Goal: Check status: Check status

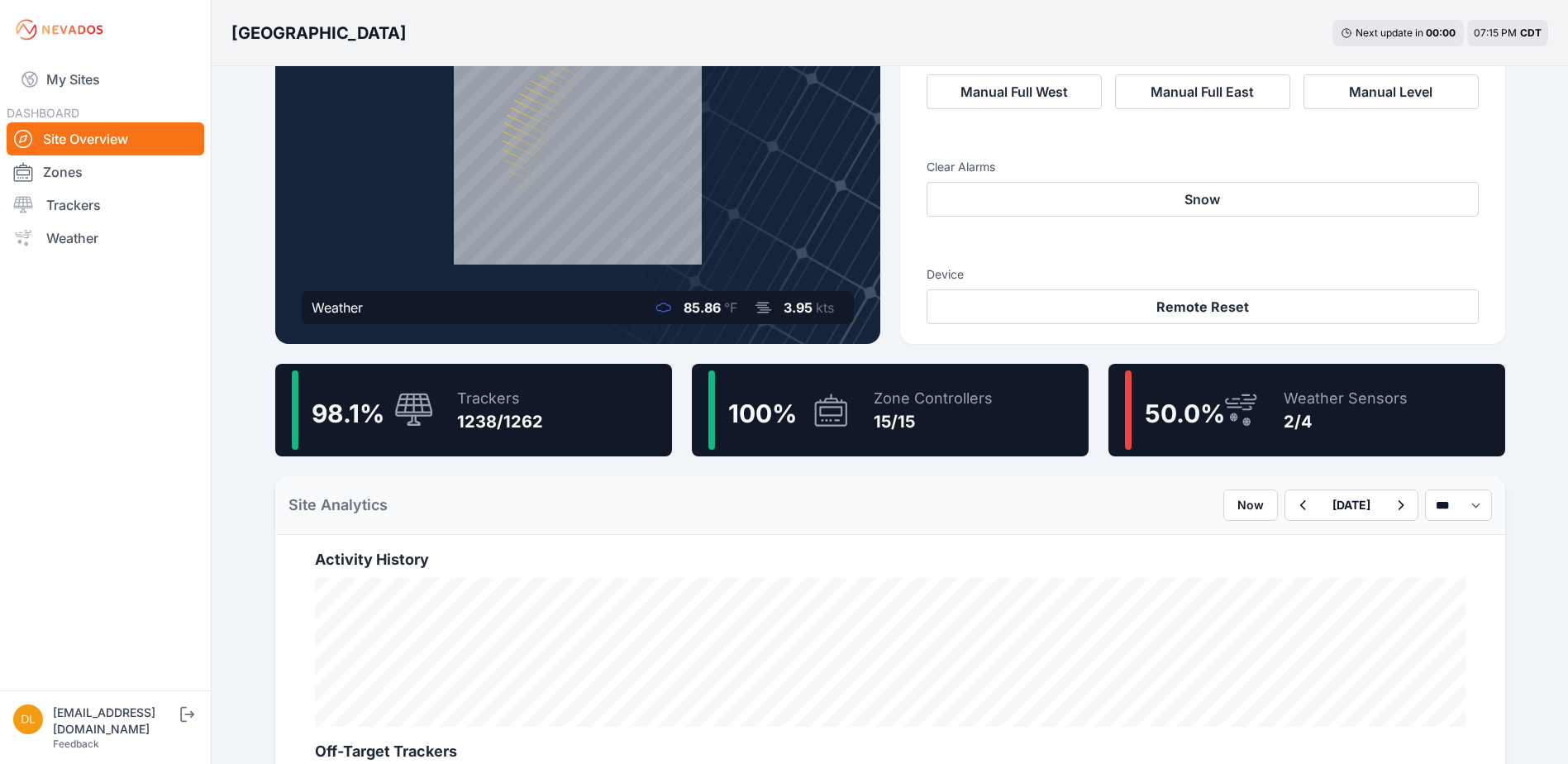
scroll to position [166, 0]
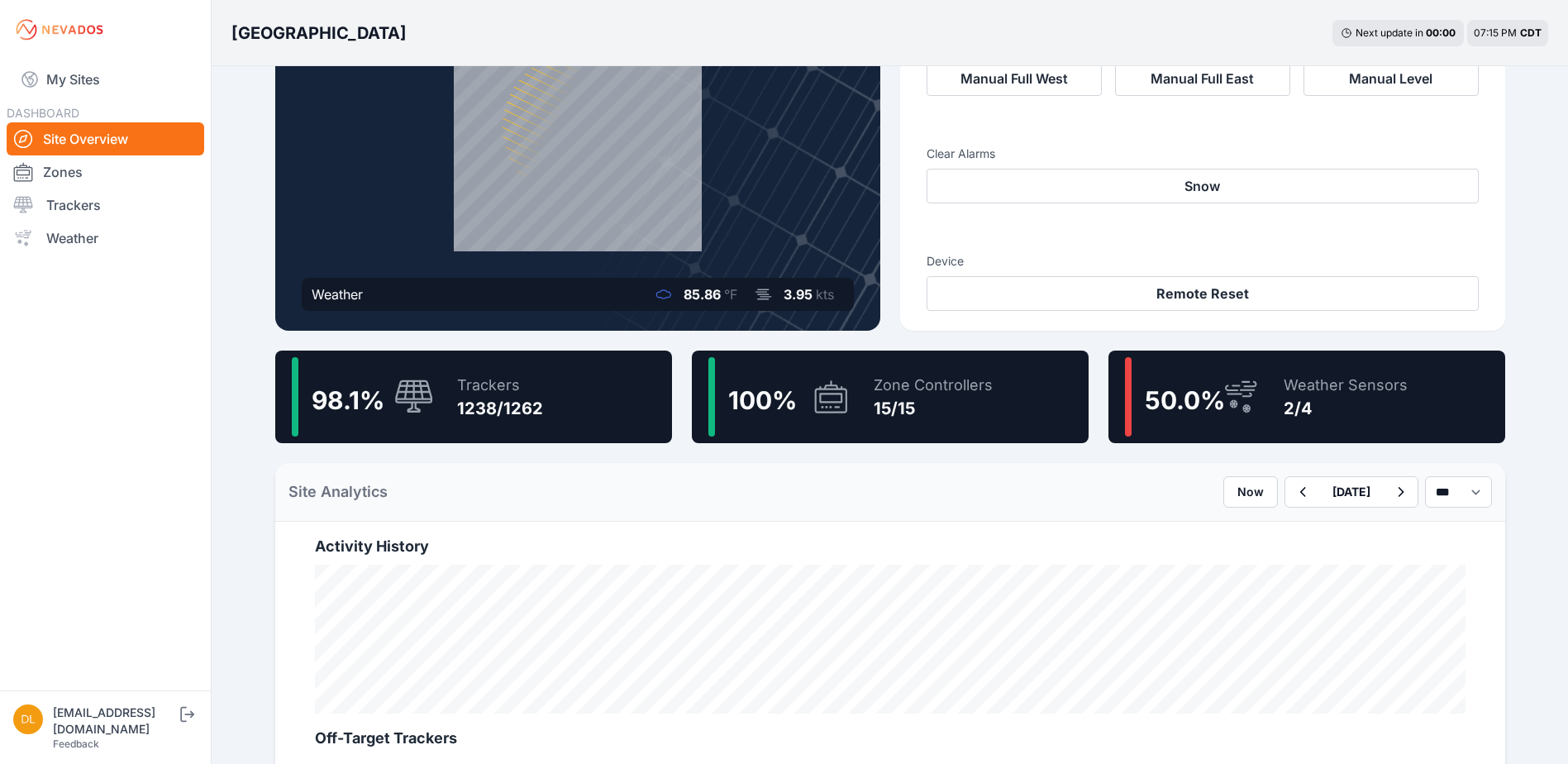
click at [560, 390] on div "98.1 % Trackers 1238/1262" at bounding box center [473, 397] width 397 height 93
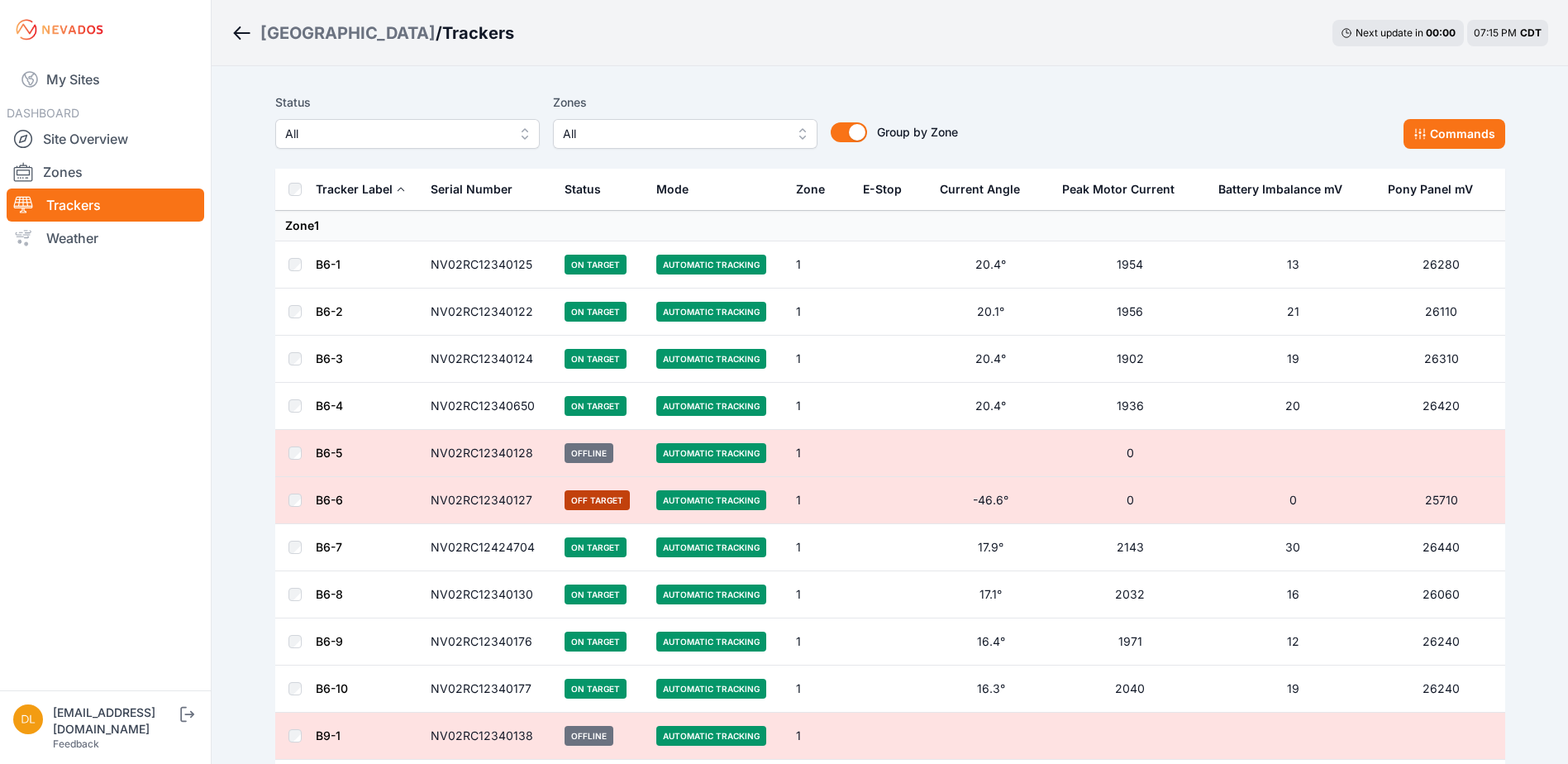
click at [467, 128] on span "All" at bounding box center [396, 134] width 221 height 20
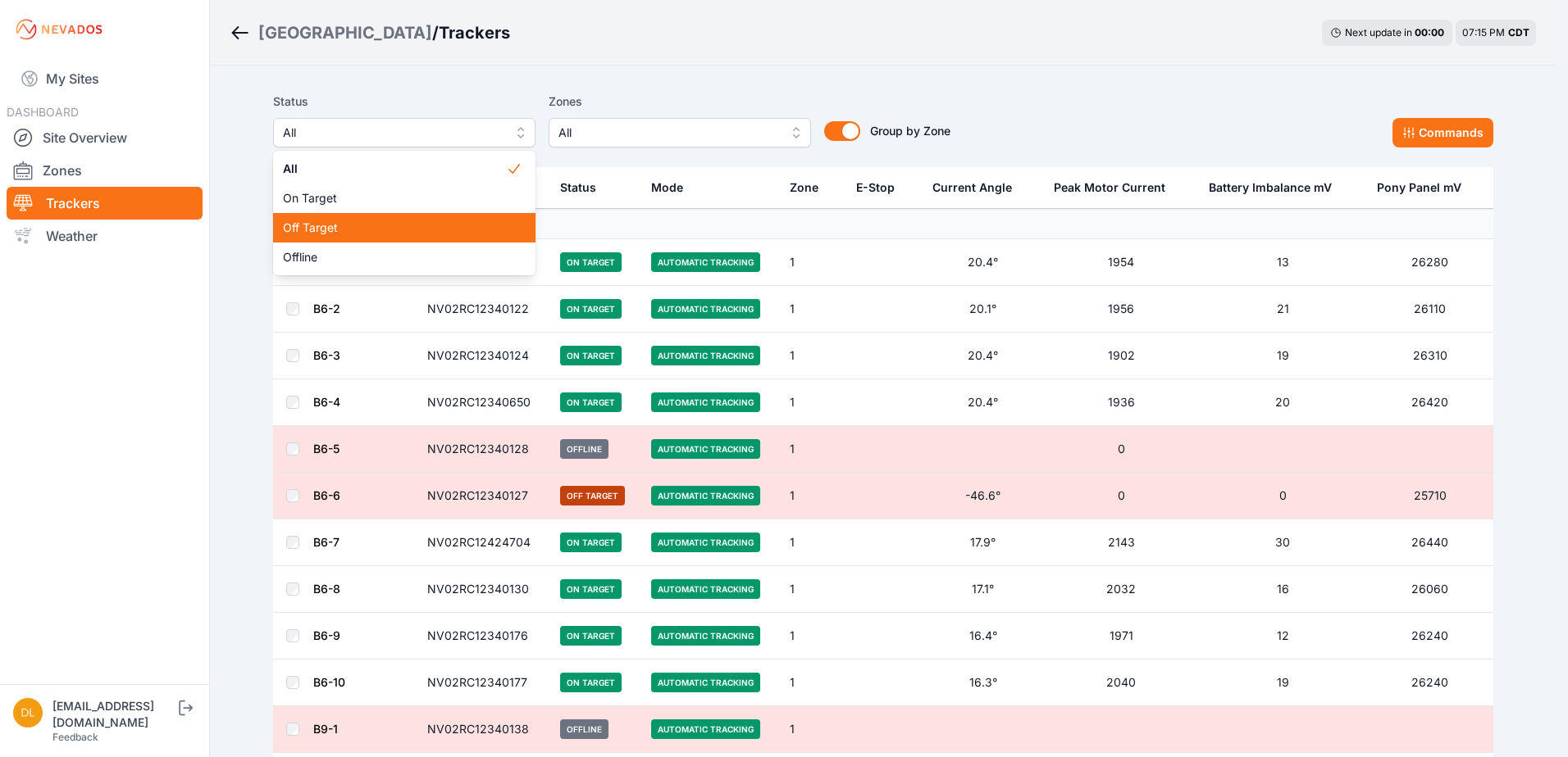
click at [379, 217] on div "Off Target" at bounding box center [403, 228] width 262 height 30
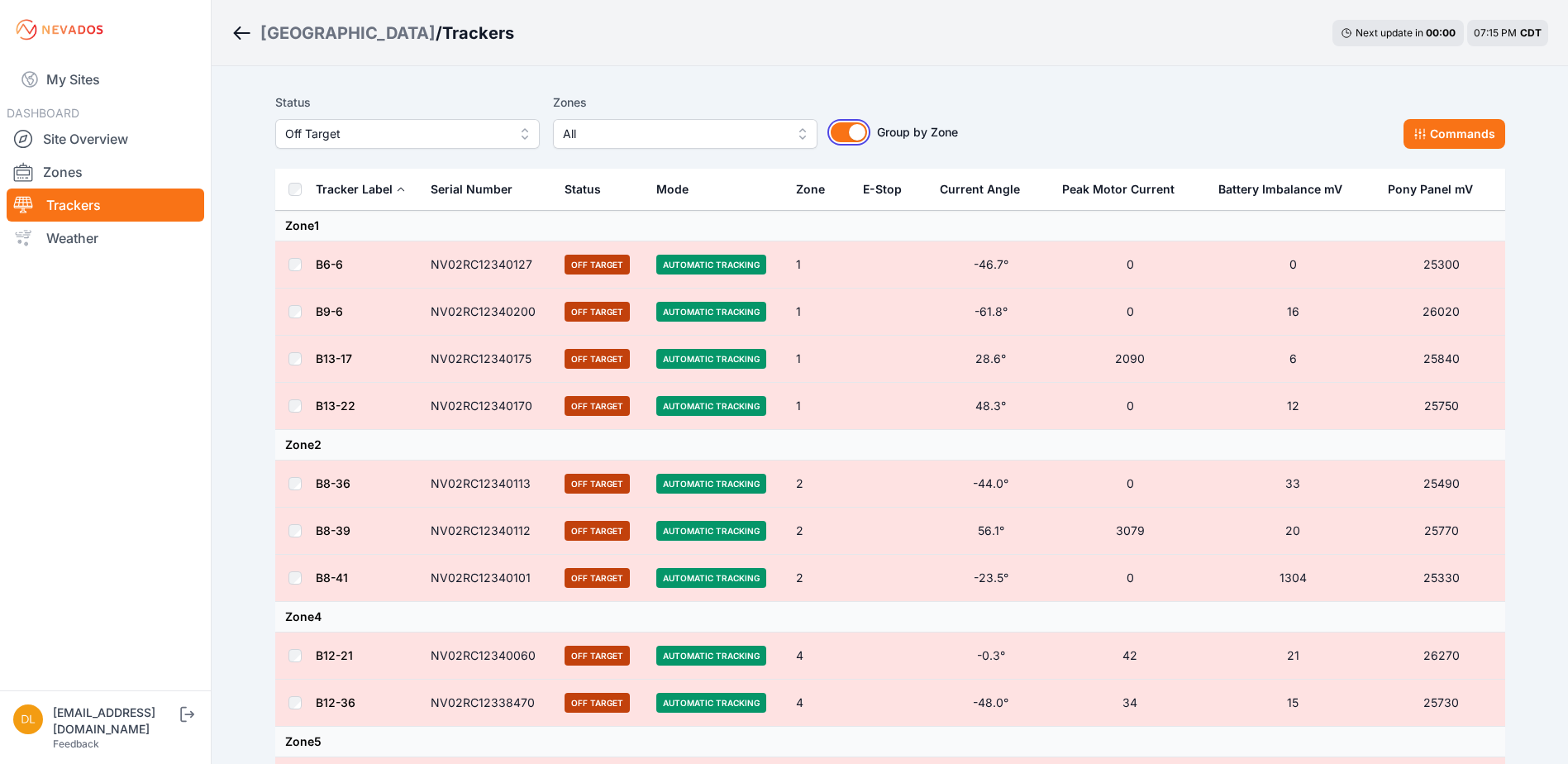
click at [860, 134] on button "Group by Zone" at bounding box center [848, 133] width 36 height 20
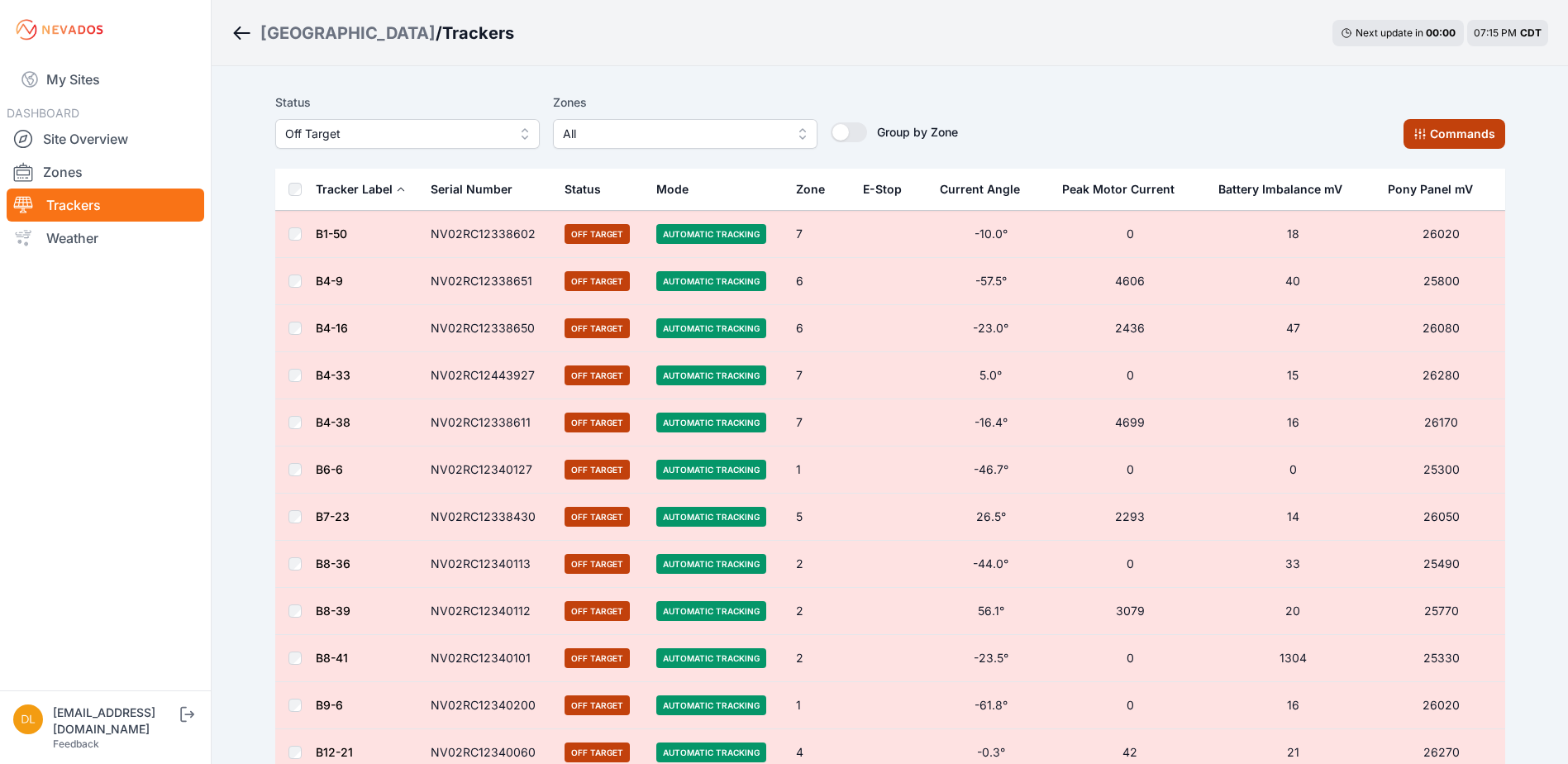
click at [1420, 133] on icon at bounding box center [1419, 134] width 11 height 11
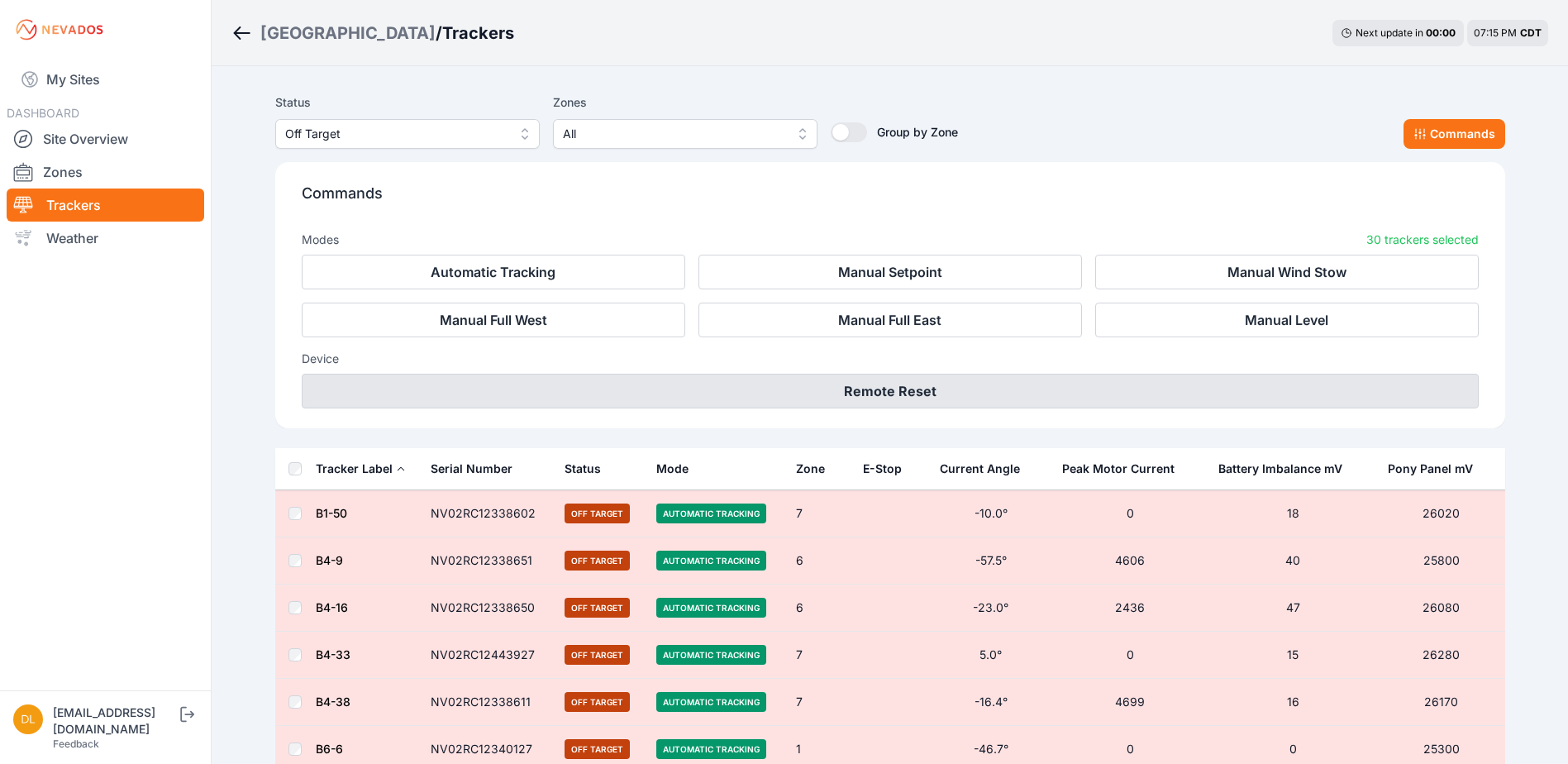
click at [826, 395] on button "Remote Reset" at bounding box center [890, 391] width 1177 height 35
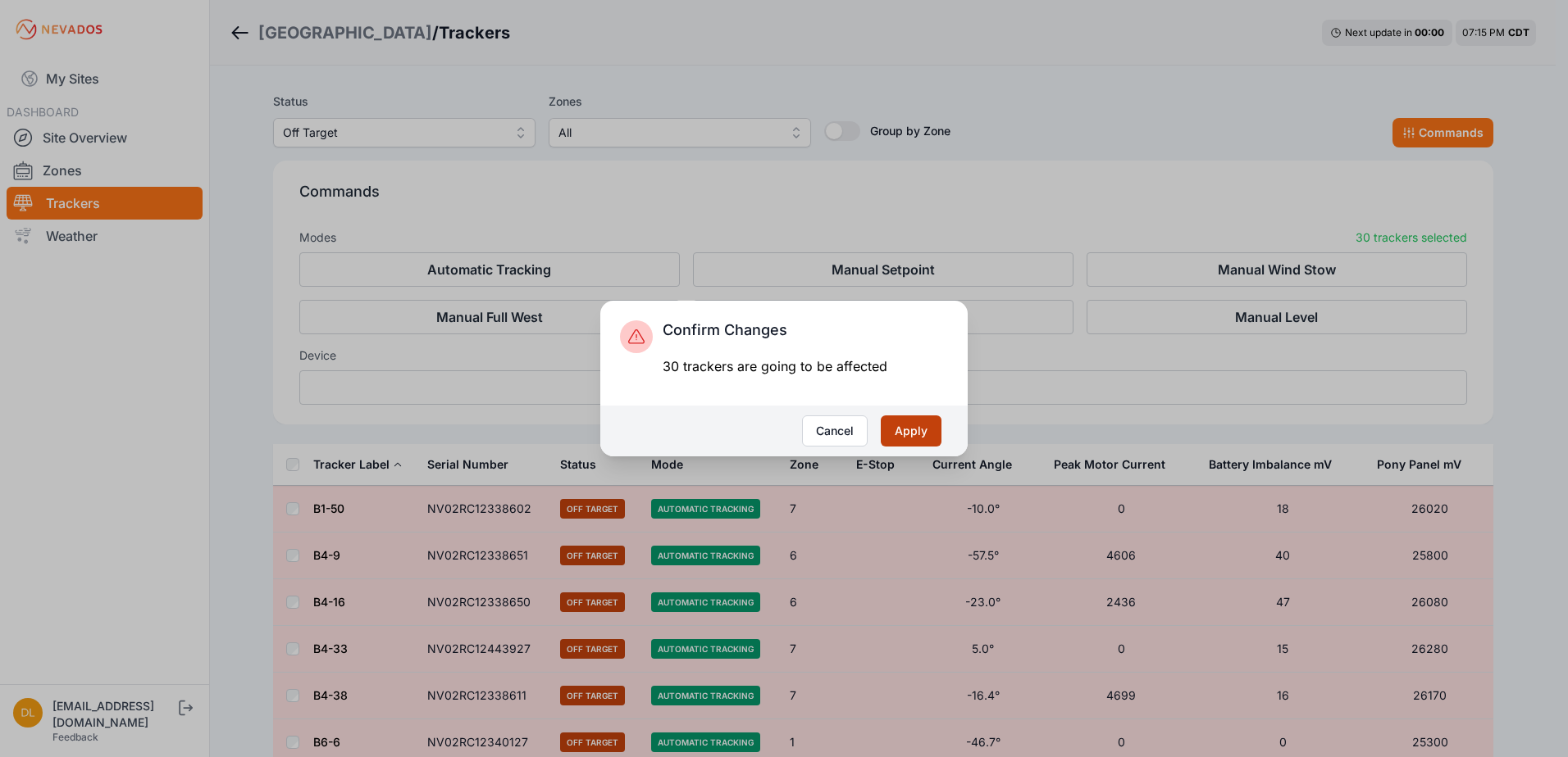
click at [915, 428] on button "Apply" at bounding box center [911, 431] width 60 height 32
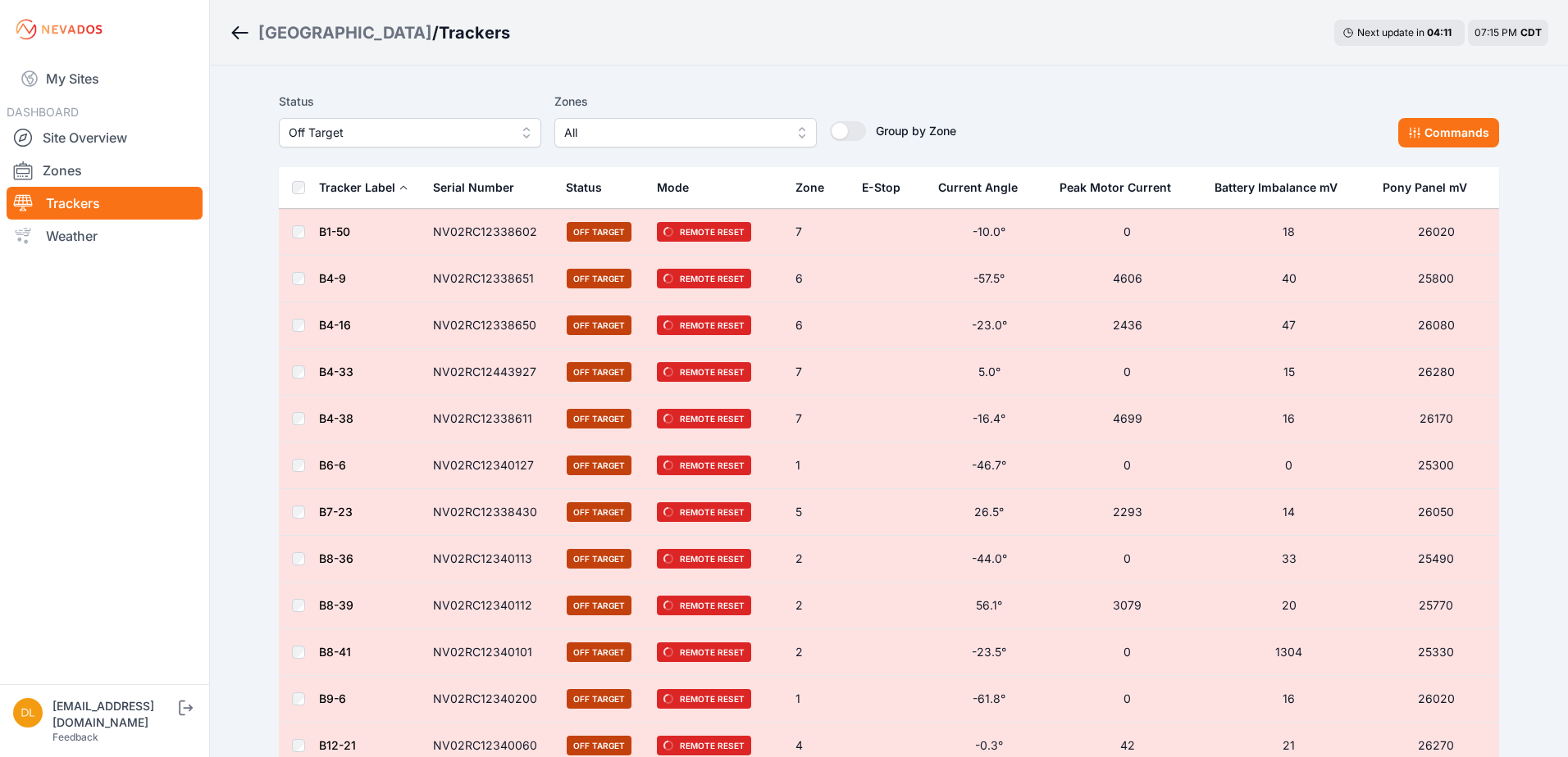
click at [420, 132] on span "Off Target" at bounding box center [398, 132] width 219 height 20
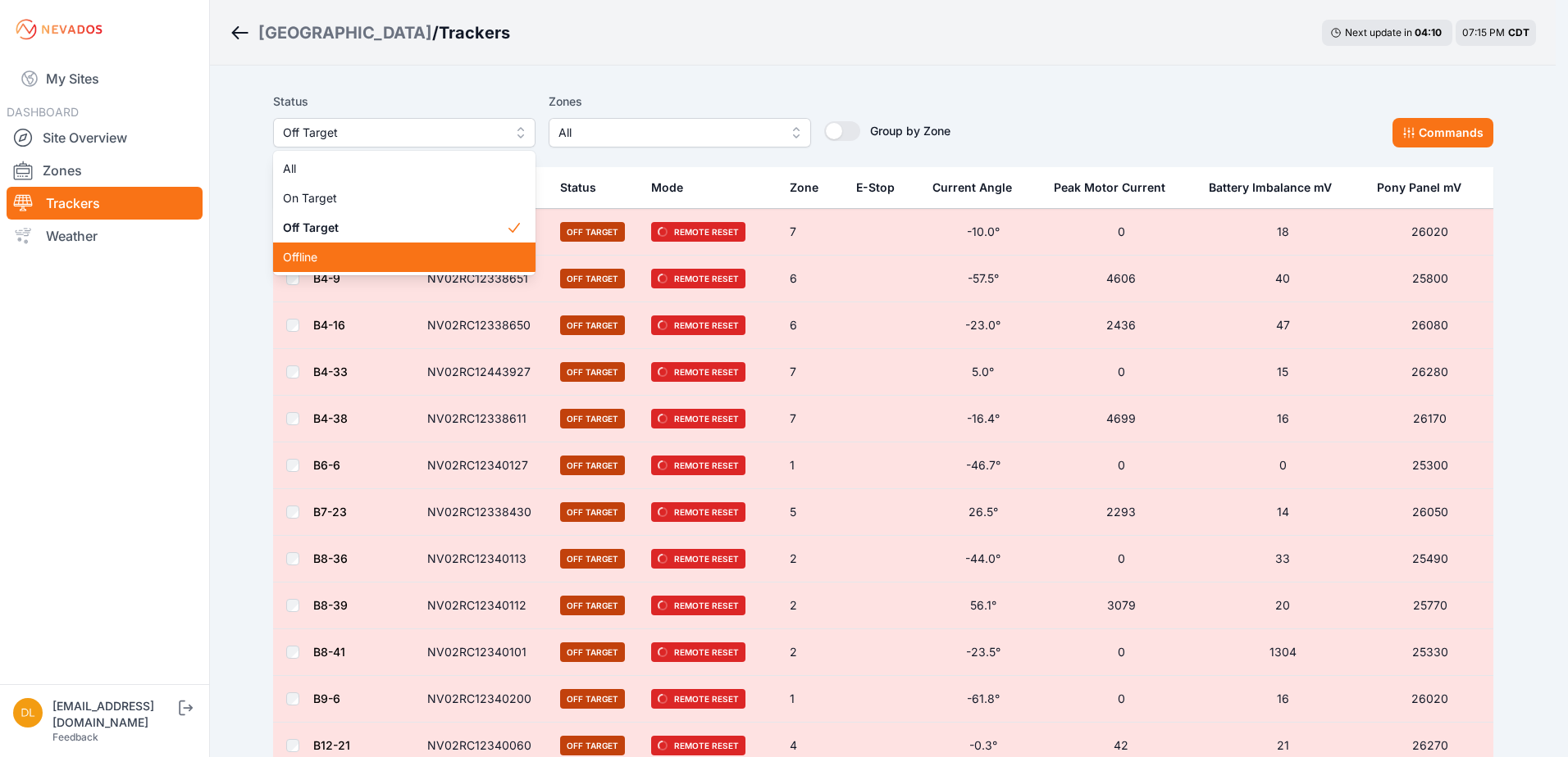
click at [359, 252] on span "Offline" at bounding box center [394, 257] width 223 height 17
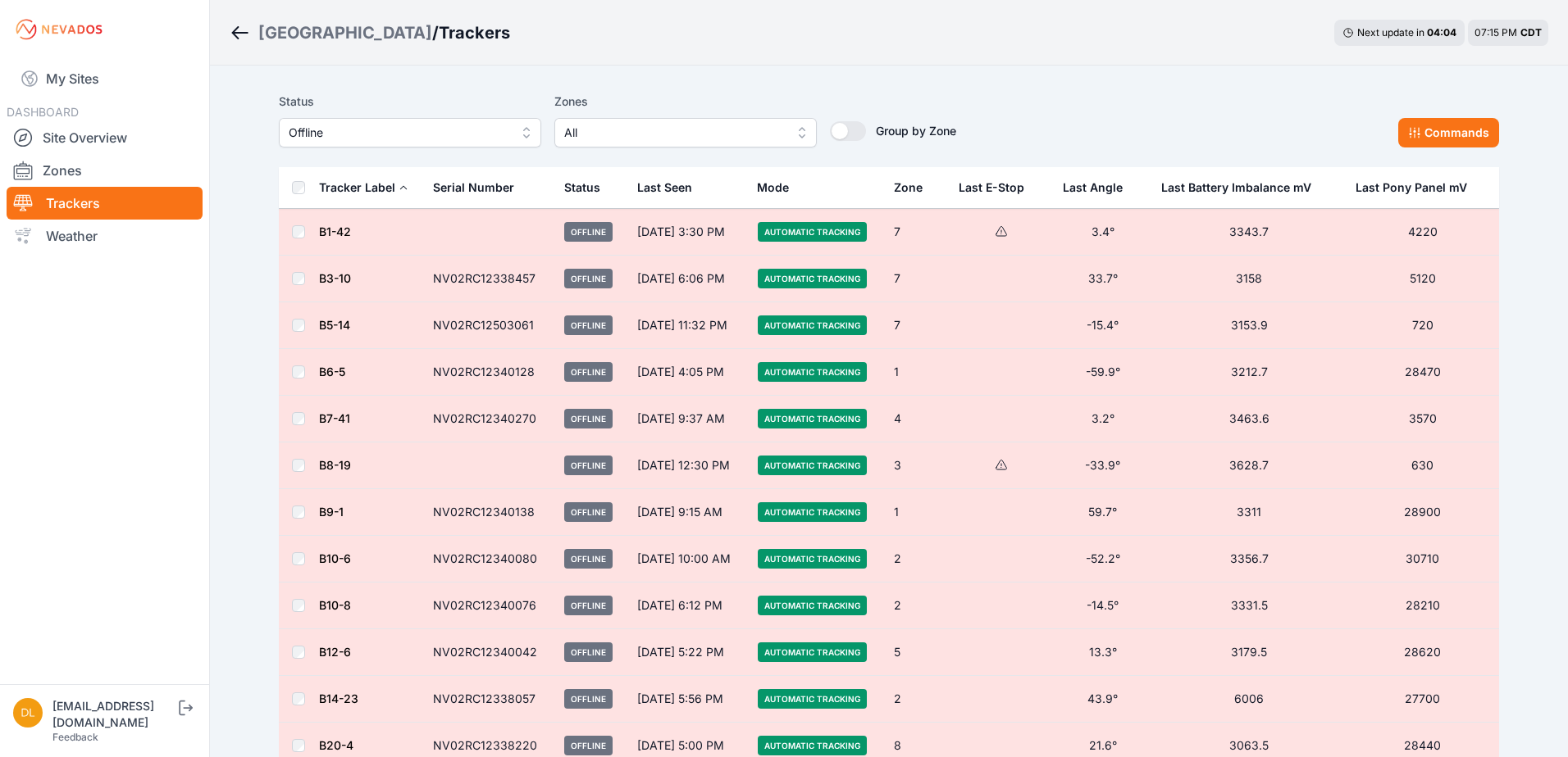
click at [389, 135] on span "Offline" at bounding box center [398, 132] width 219 height 20
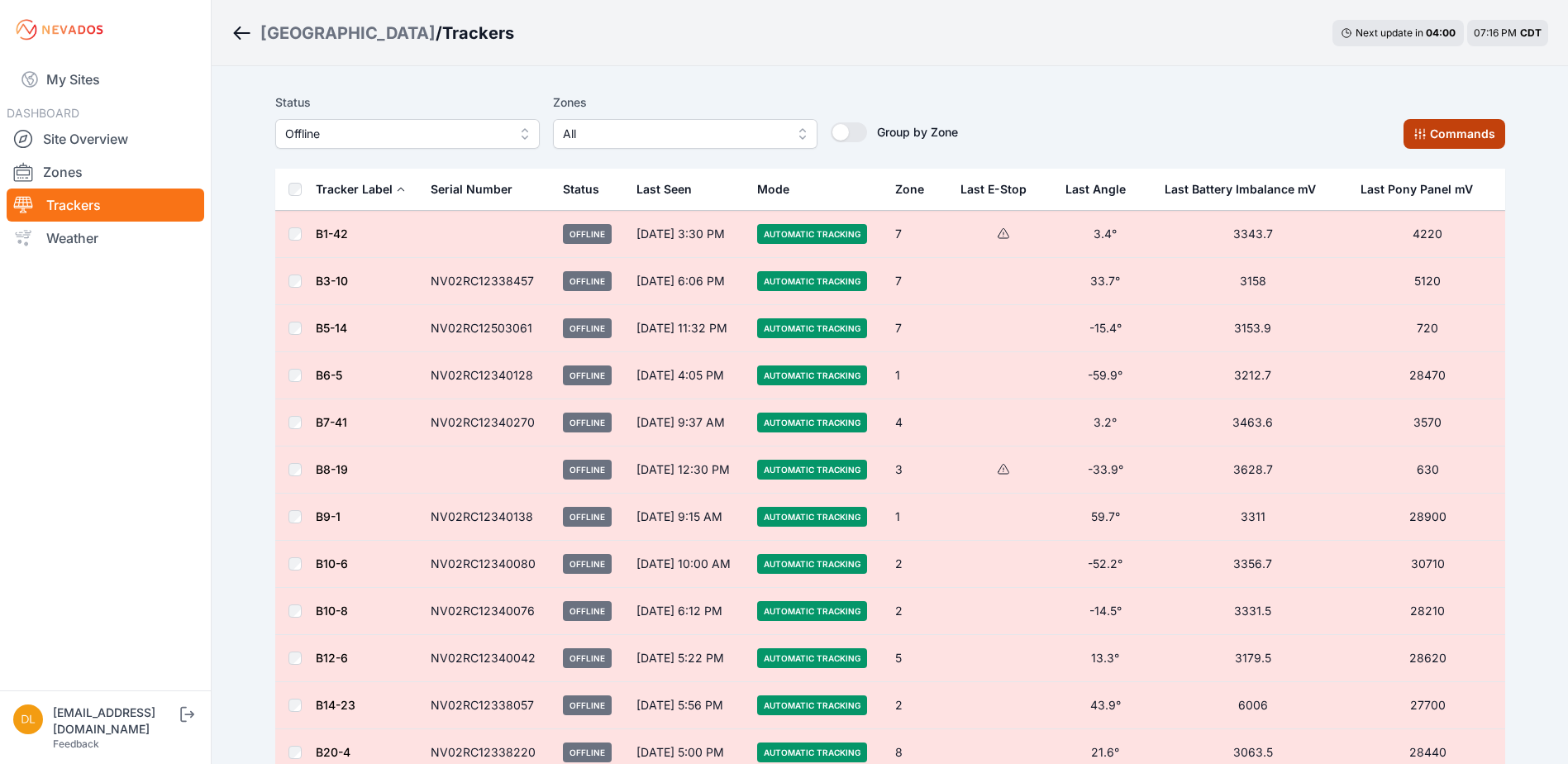
click at [1423, 139] on icon at bounding box center [1419, 134] width 13 height 13
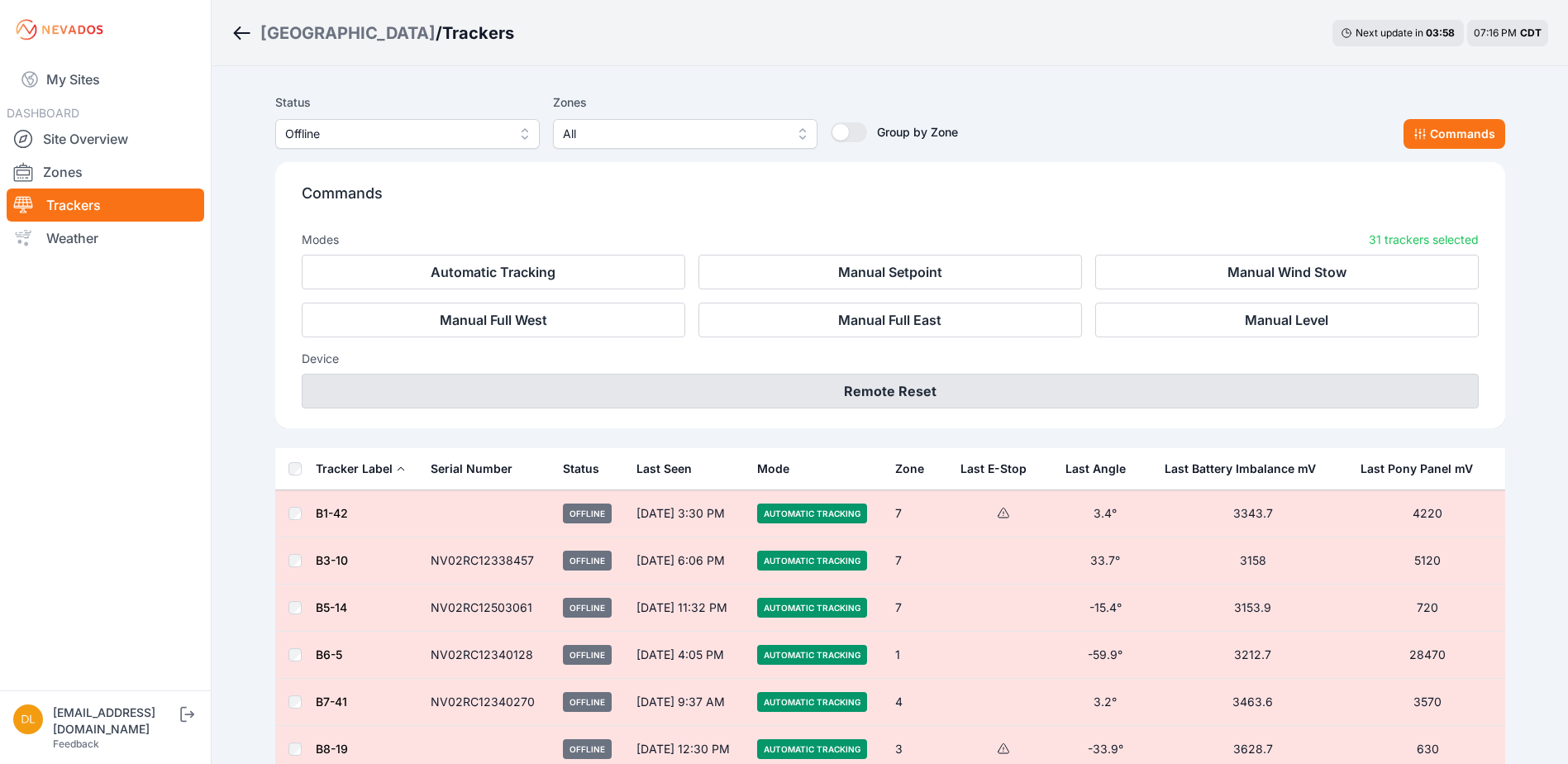
click at [923, 393] on button "Remote Reset" at bounding box center [890, 391] width 1177 height 35
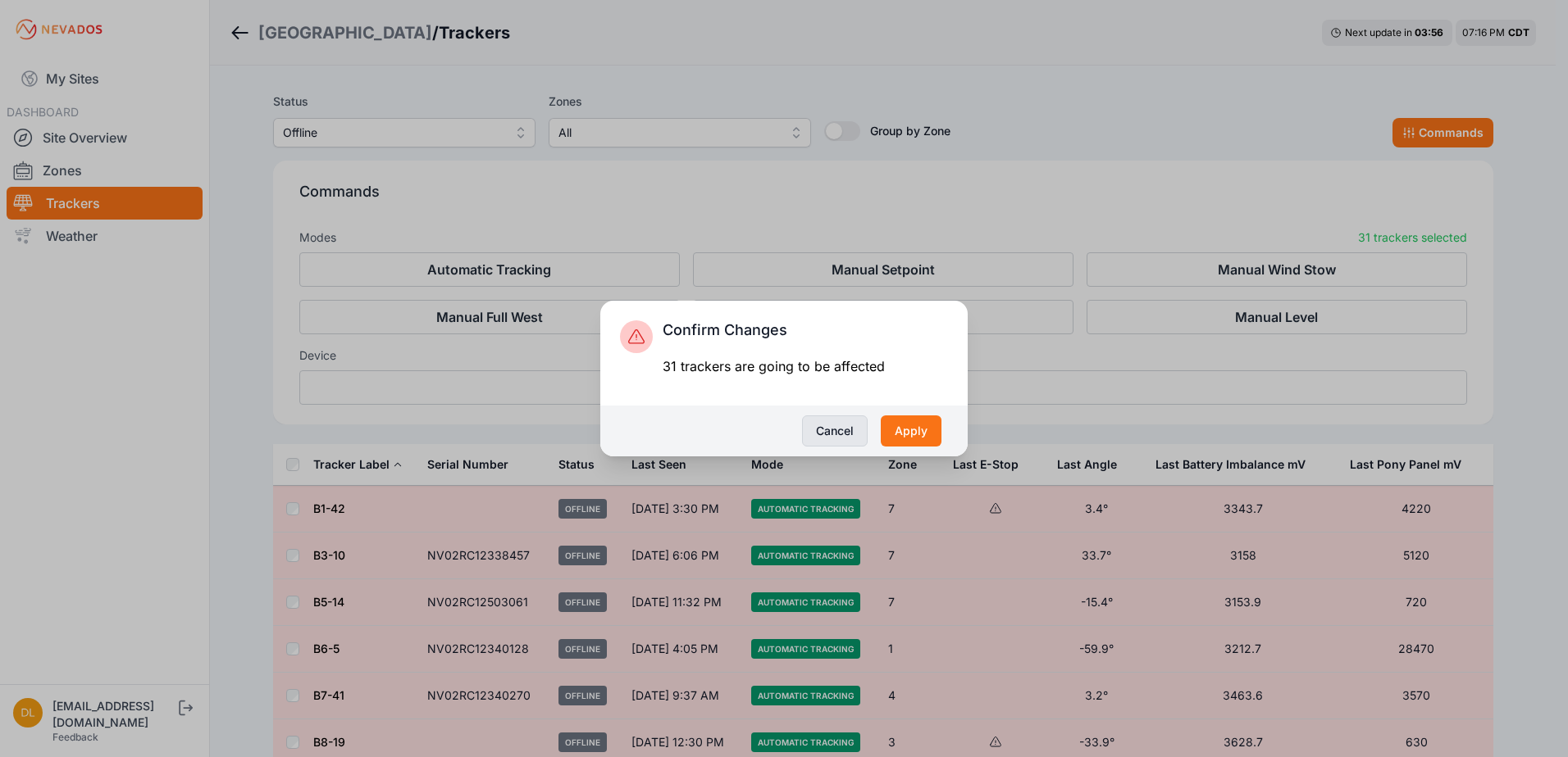
click at [829, 439] on button "Cancel" at bounding box center [834, 431] width 65 height 32
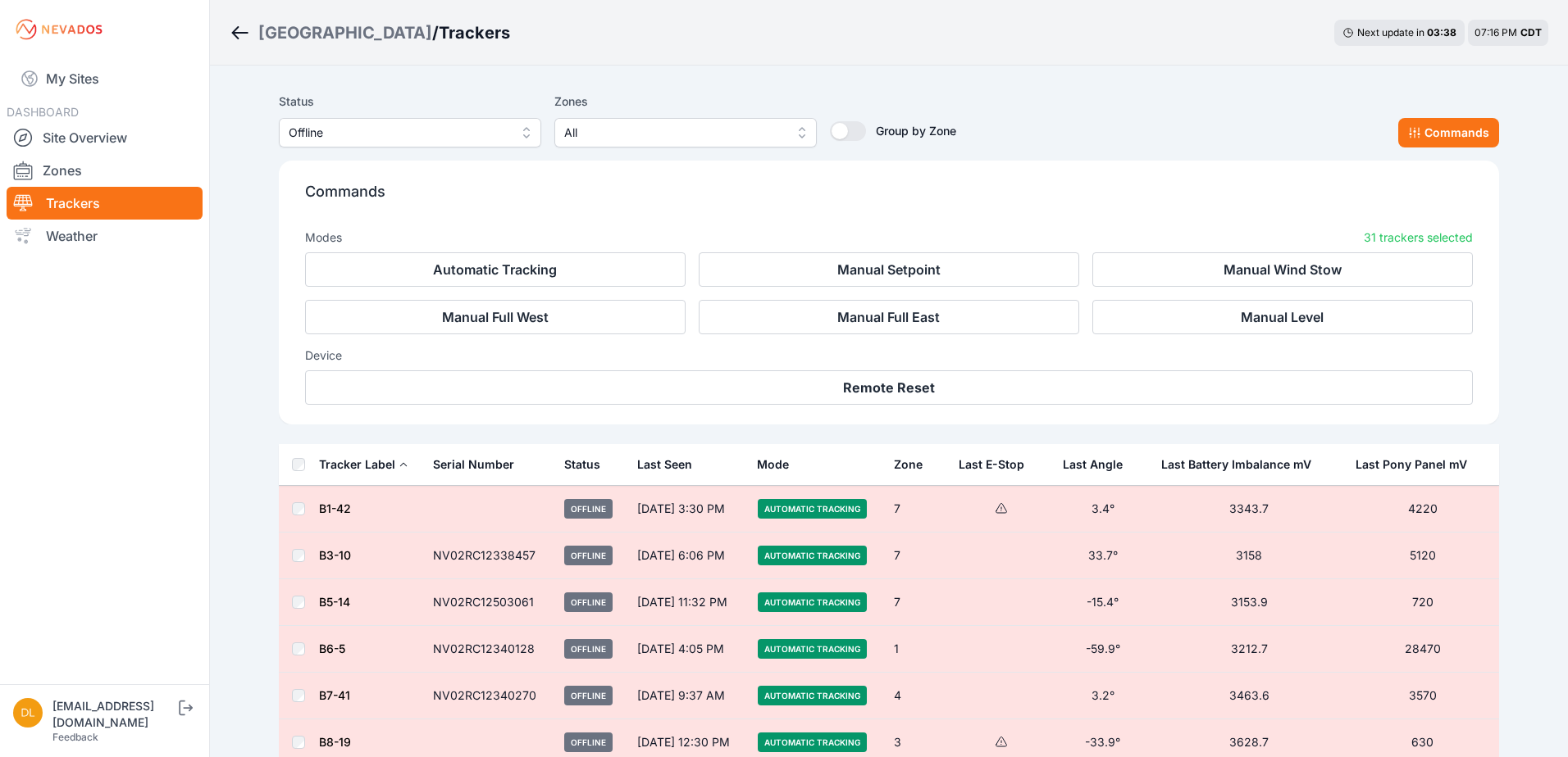
click at [388, 136] on span "Offline" at bounding box center [398, 132] width 219 height 20
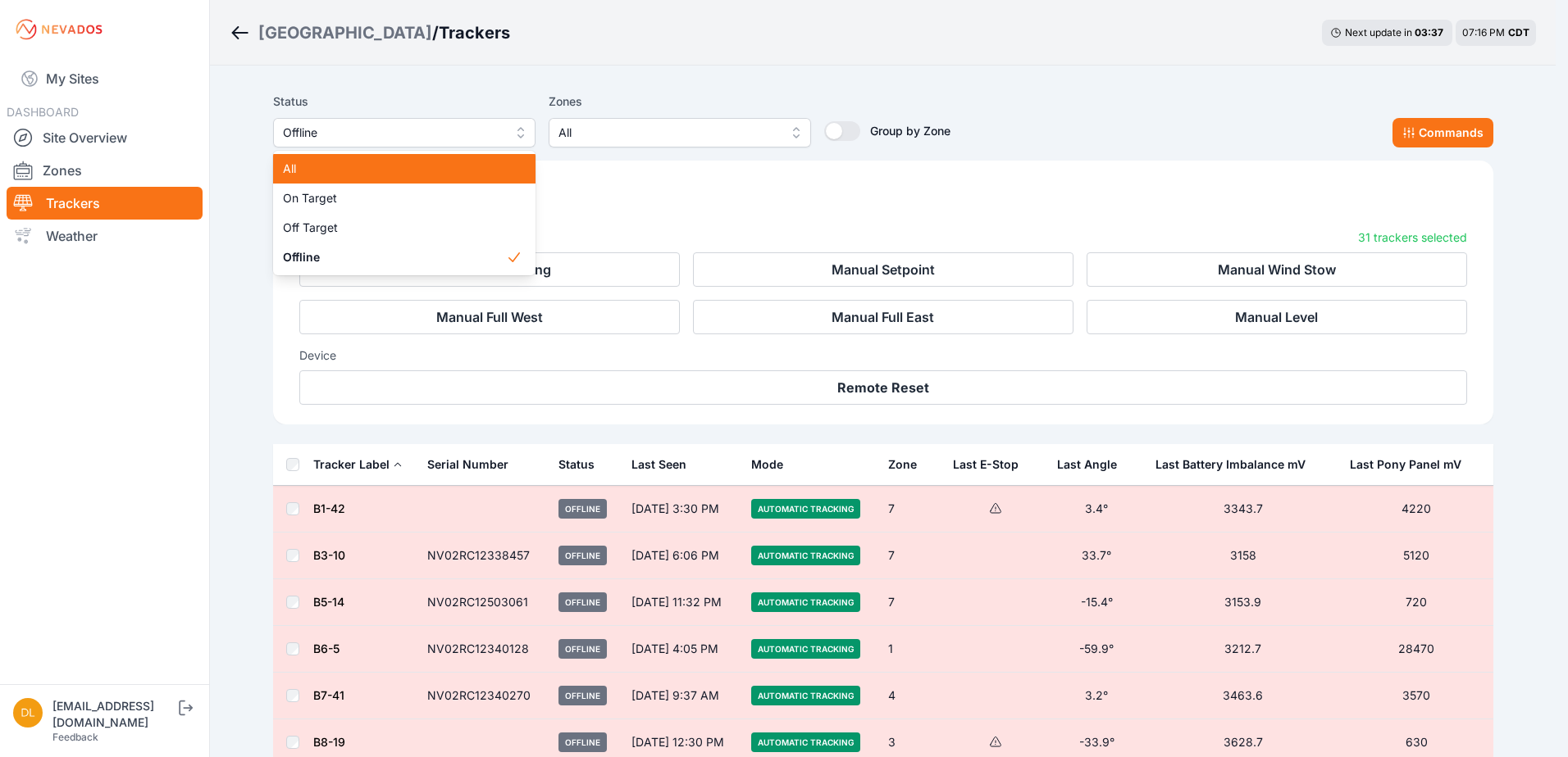
click at [353, 171] on span "All" at bounding box center [394, 169] width 223 height 17
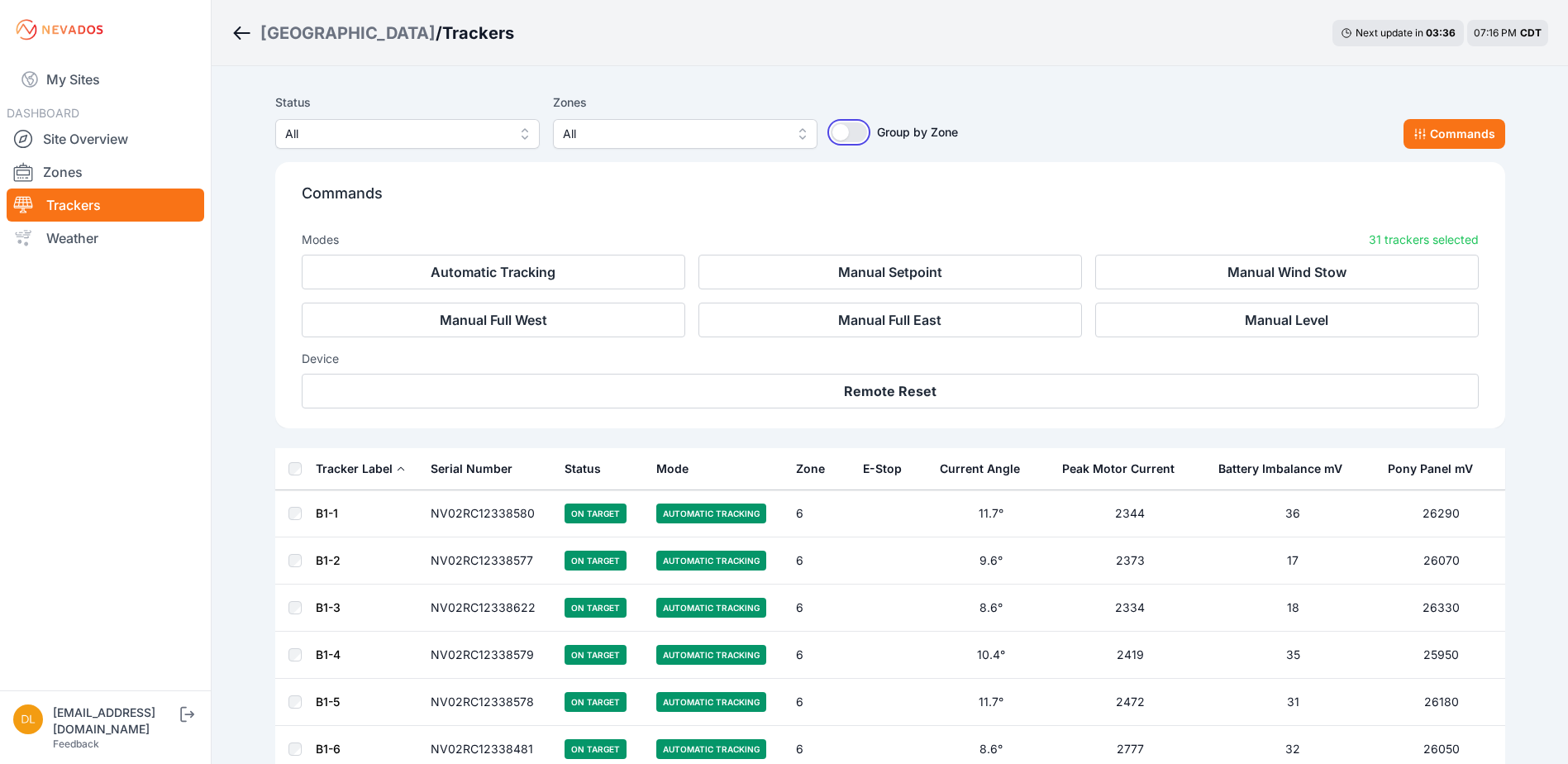
click at [839, 135] on button "Group by Zone" at bounding box center [848, 133] width 36 height 20
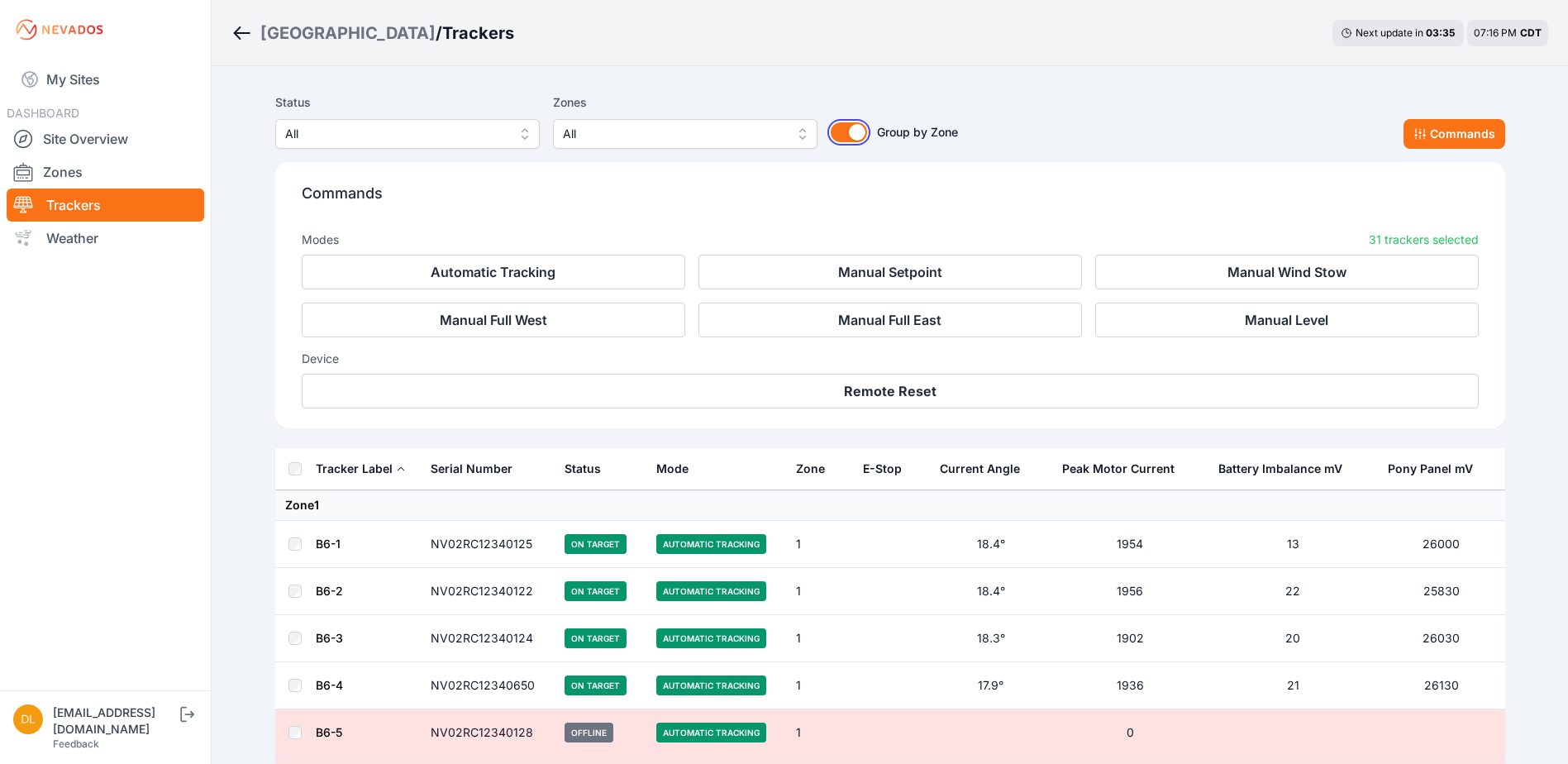
click at [839, 135] on button "Group by Zone" at bounding box center [848, 133] width 36 height 20
click at [864, 133] on button "Group by Zone" at bounding box center [848, 133] width 36 height 20
click at [249, 36] on icon "Breadcrumb" at bounding box center [241, 33] width 21 height 20
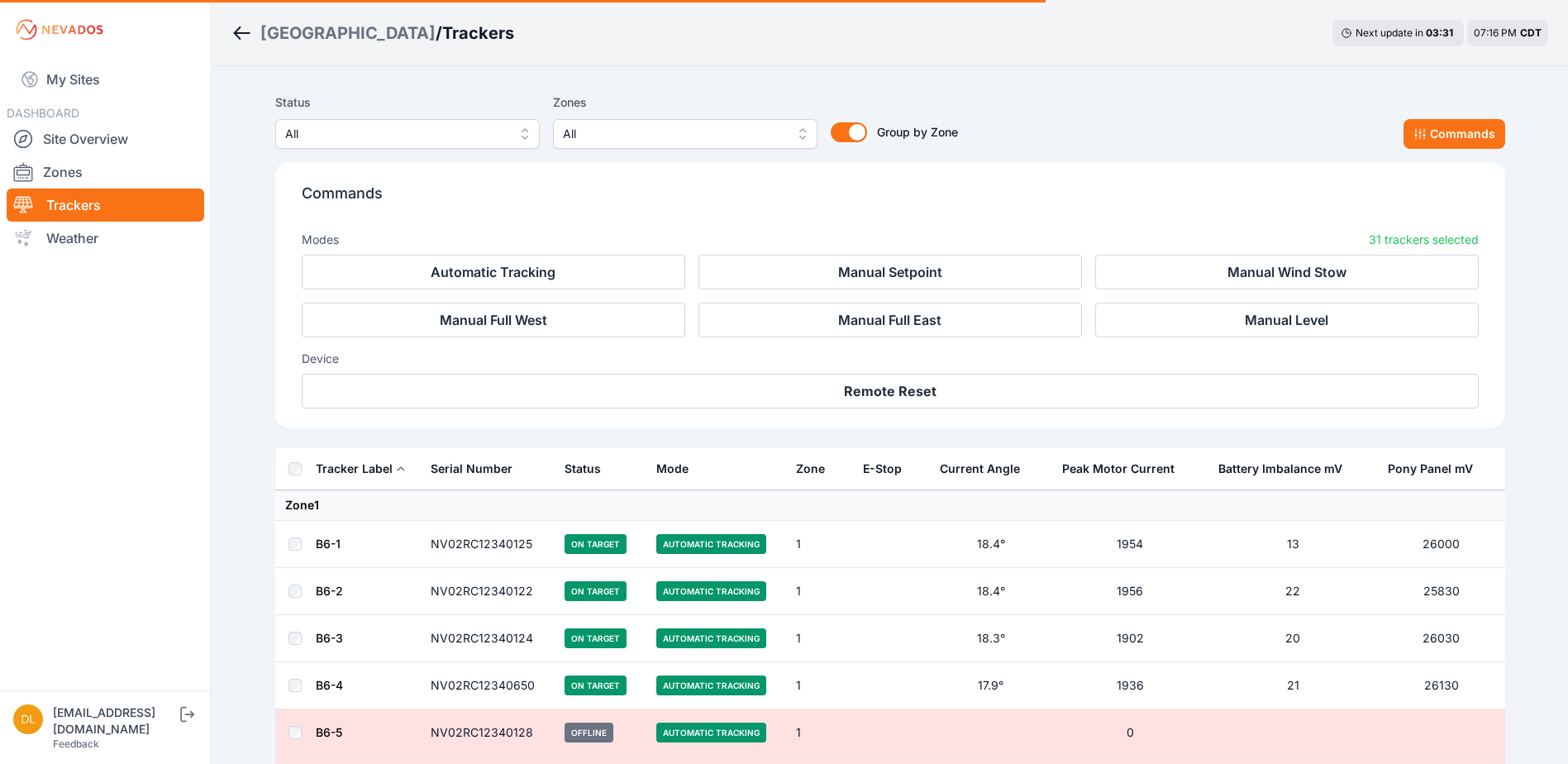
click at [237, 34] on icon "Breadcrumb" at bounding box center [242, 33] width 17 height 2
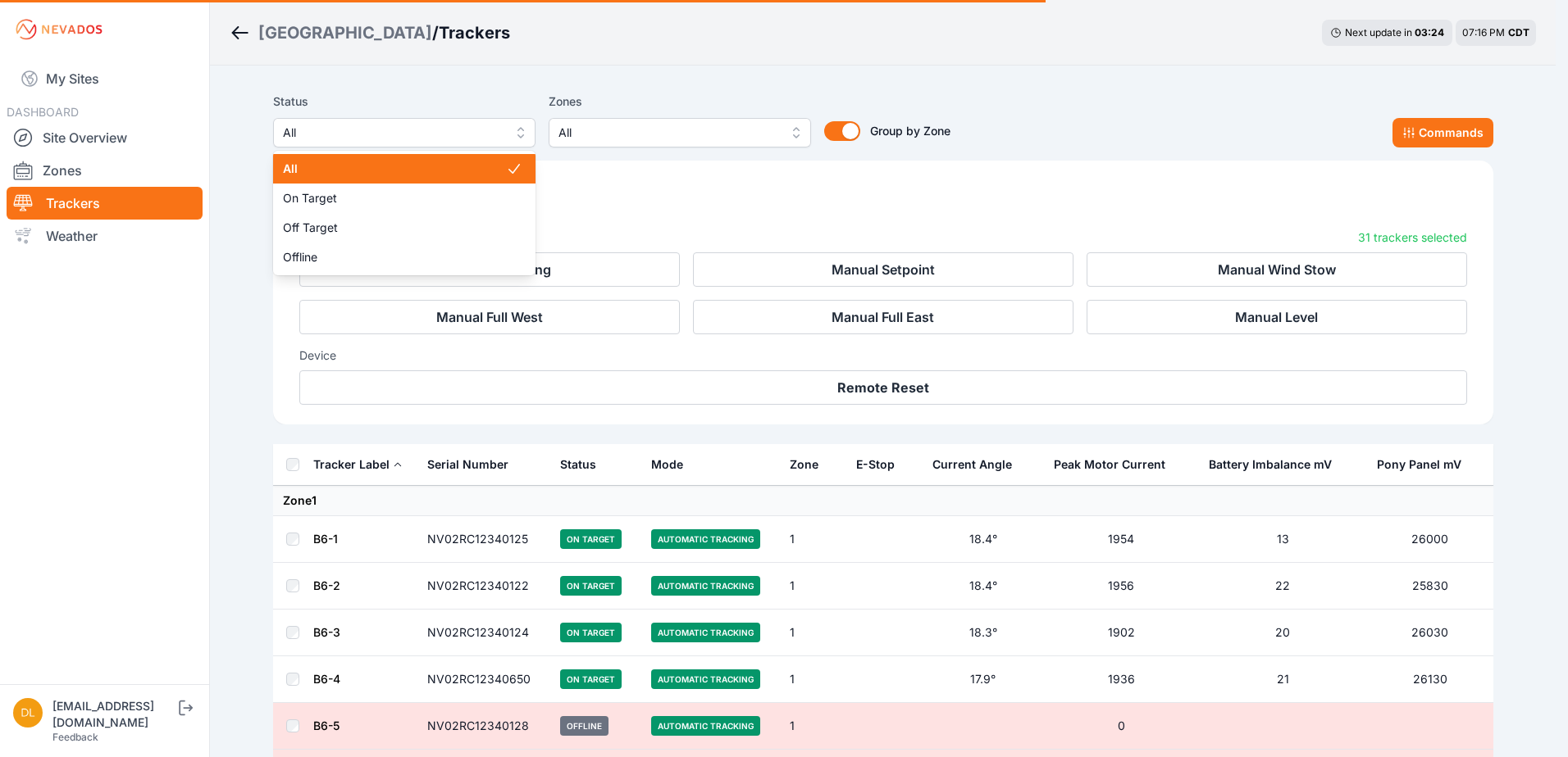
click at [405, 129] on span "All" at bounding box center [392, 132] width 219 height 20
click at [368, 166] on span "All" at bounding box center [394, 169] width 223 height 17
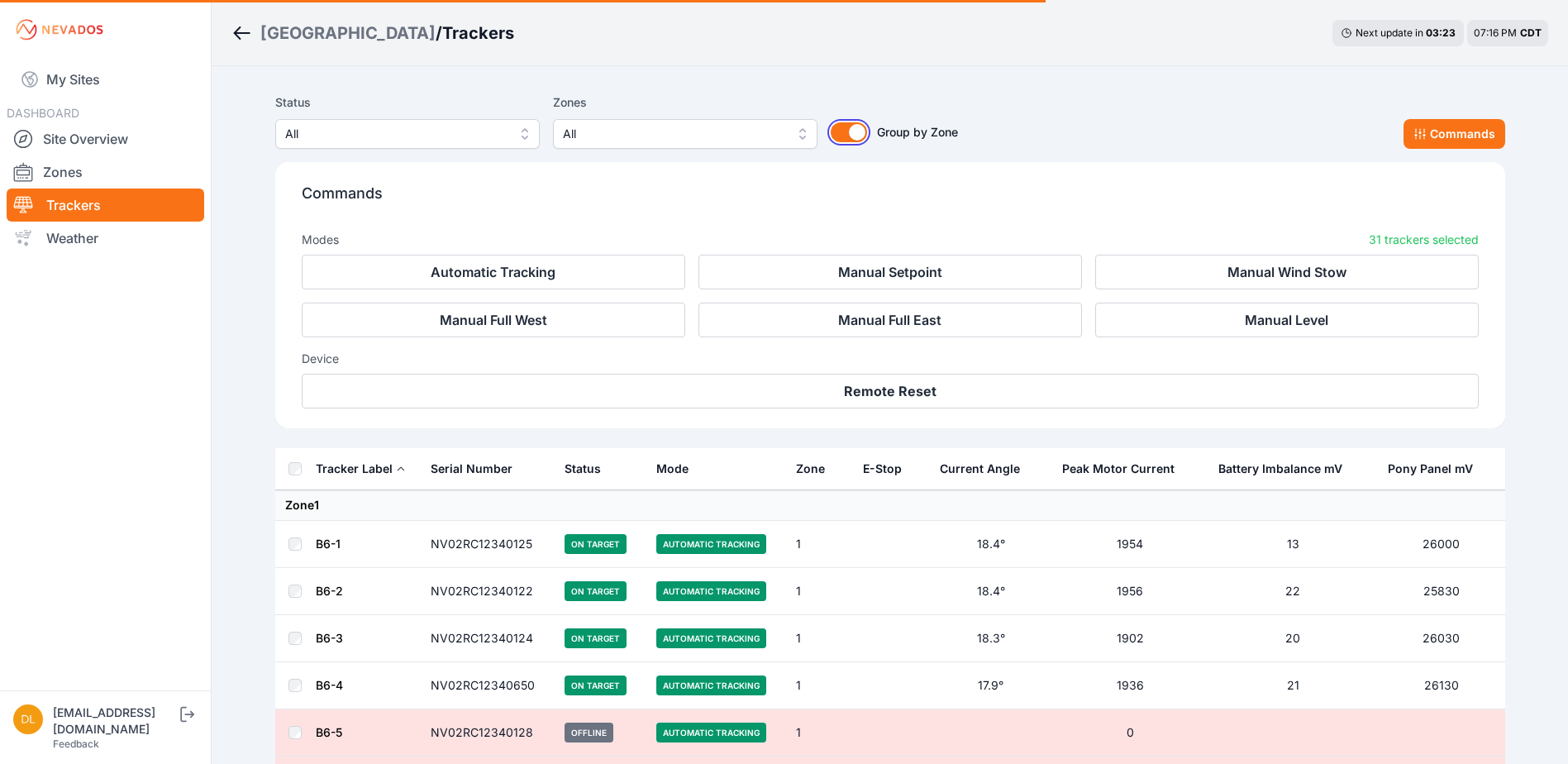
click at [857, 136] on button "Group by Zone" at bounding box center [848, 133] width 36 height 20
click at [860, 136] on button "Group by Zone" at bounding box center [848, 133] width 36 height 20
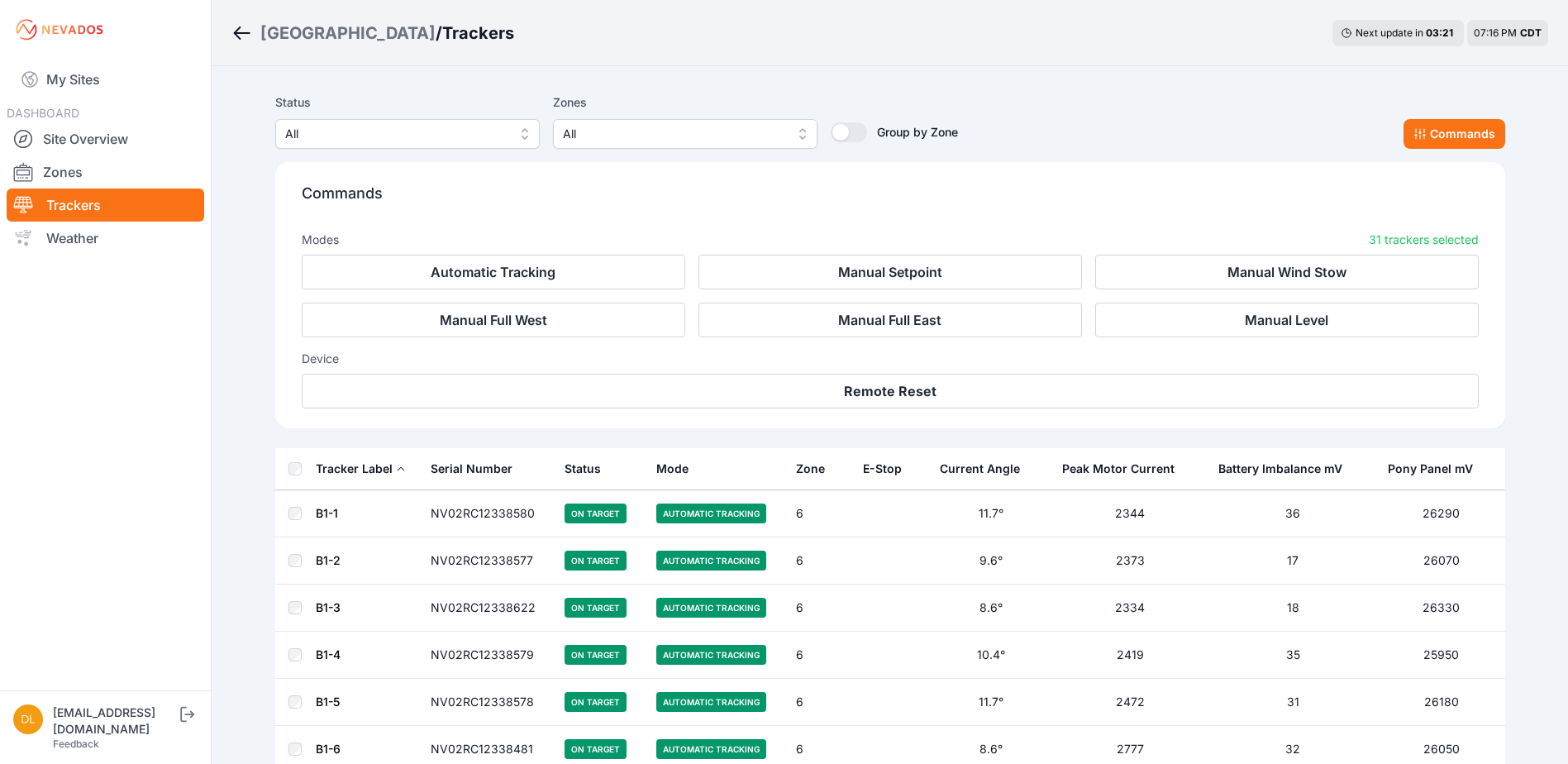
click at [881, 469] on div "E-Stop" at bounding box center [882, 469] width 39 height 17
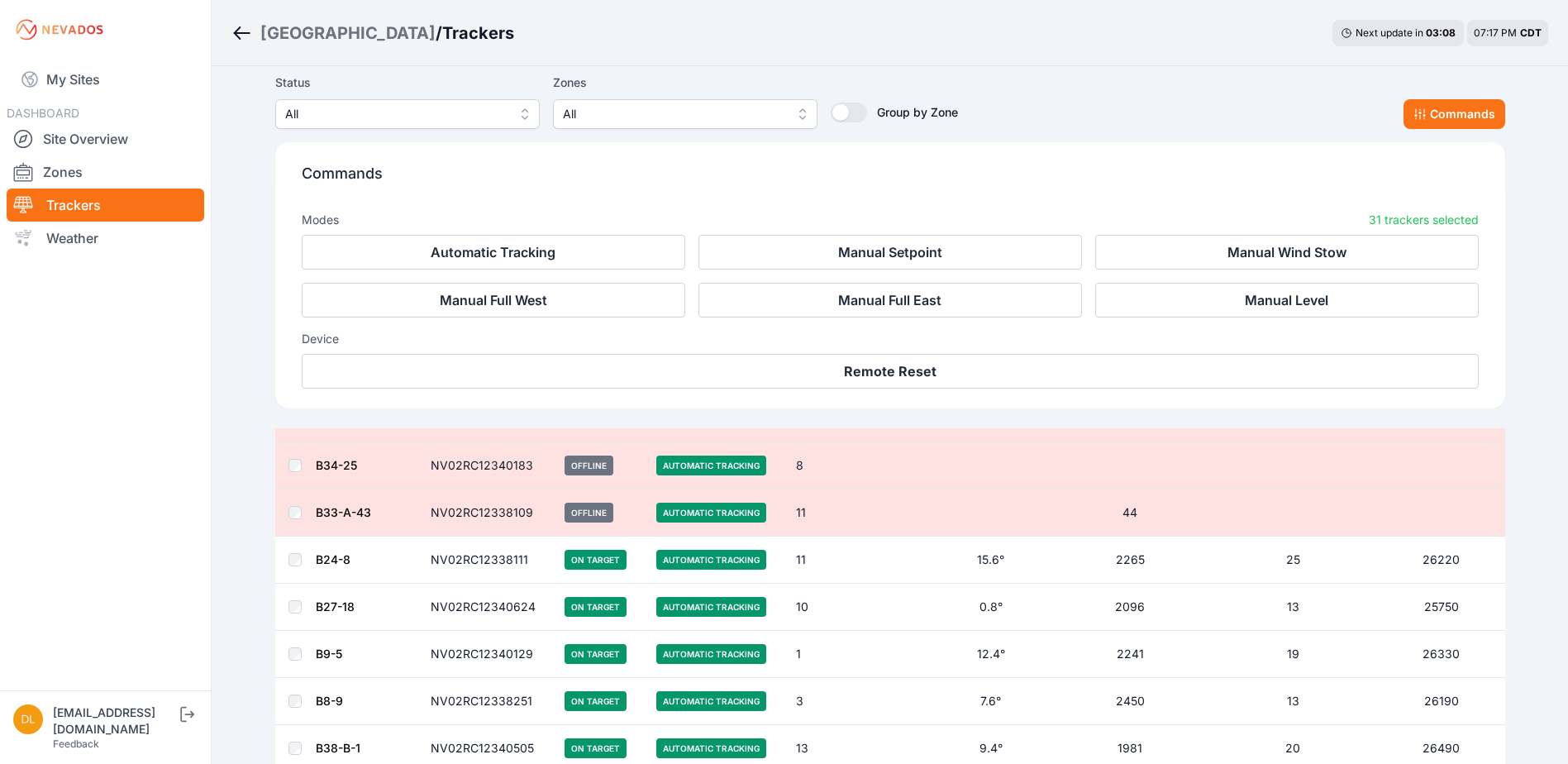
scroll to position [1406, 0]
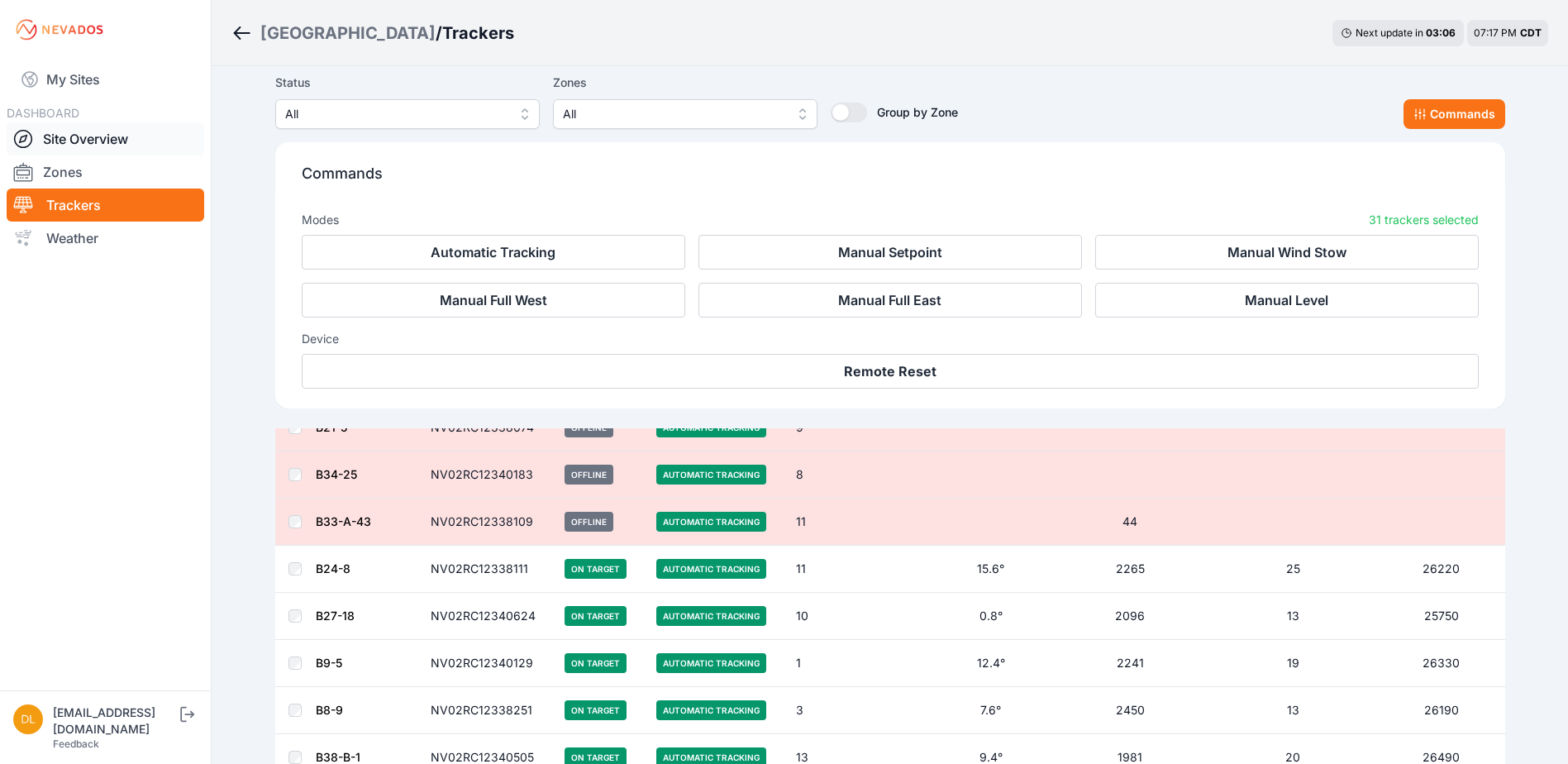
click at [73, 148] on link "Site Overview" at bounding box center [106, 139] width 197 height 33
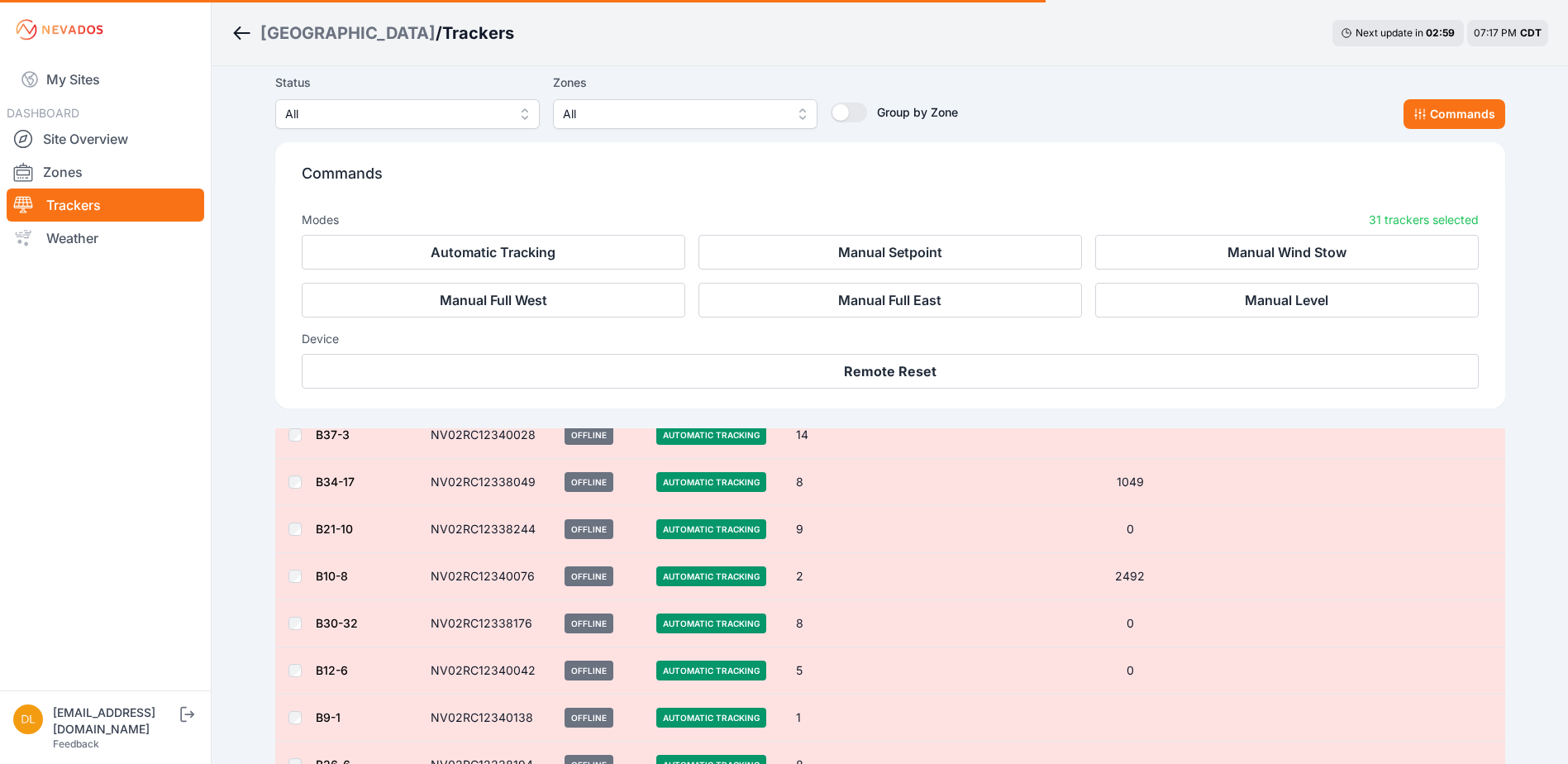
scroll to position [744, 0]
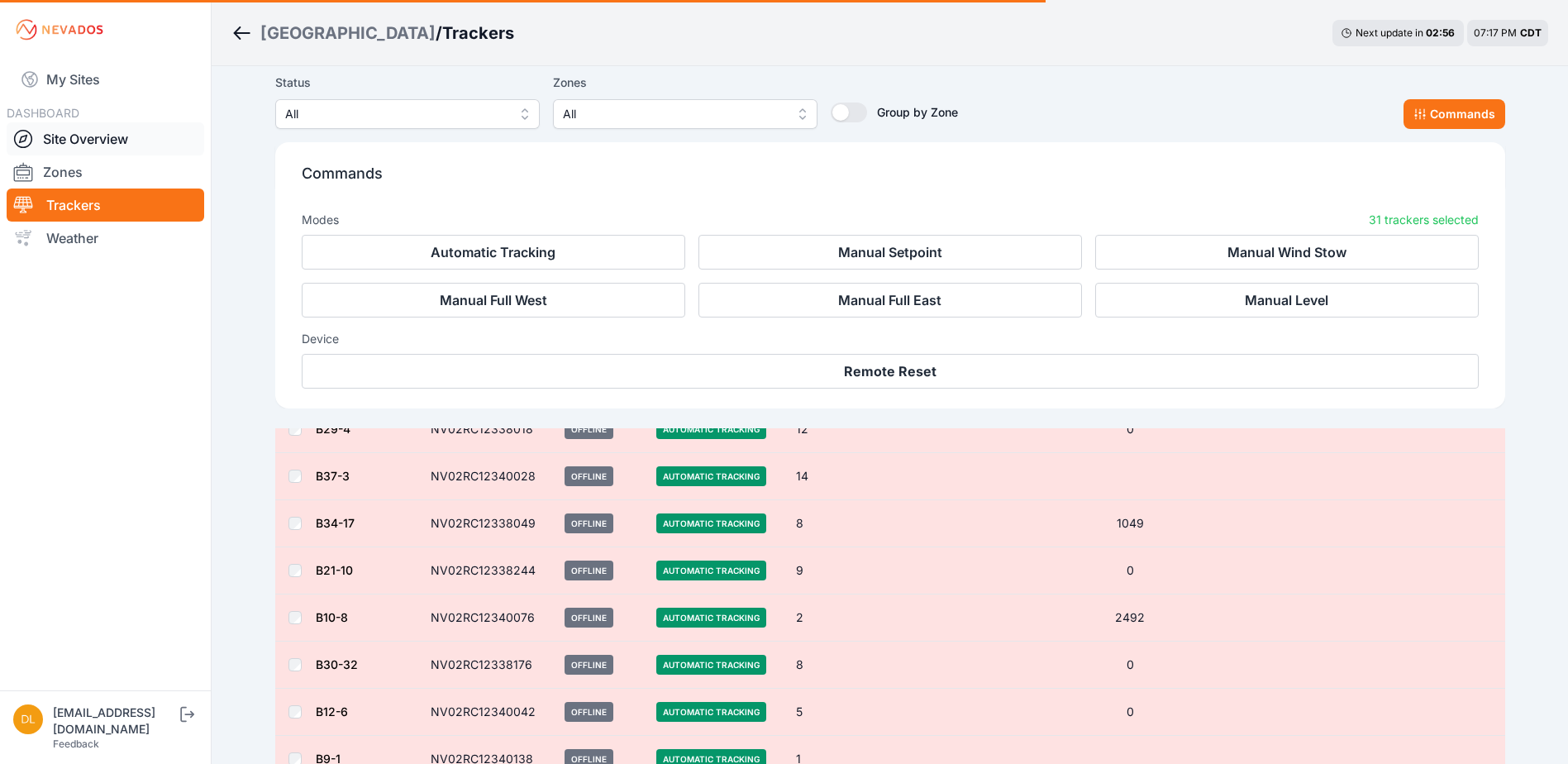
click at [60, 142] on link "Site Overview" at bounding box center [106, 139] width 197 height 33
